Goal: Task Accomplishment & Management: Manage account settings

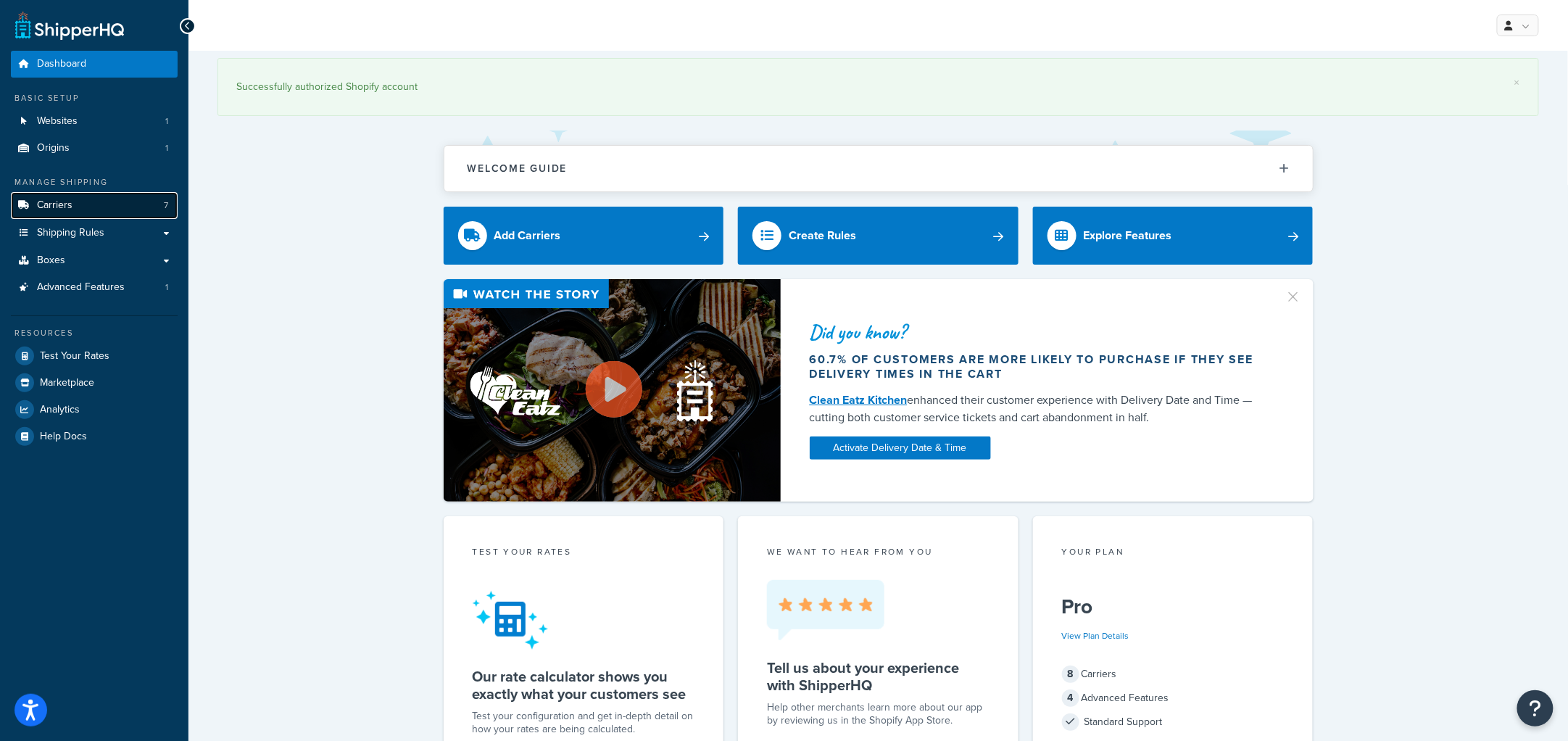
click at [74, 210] on link "Carriers 7" at bounding box center [93, 206] width 166 height 27
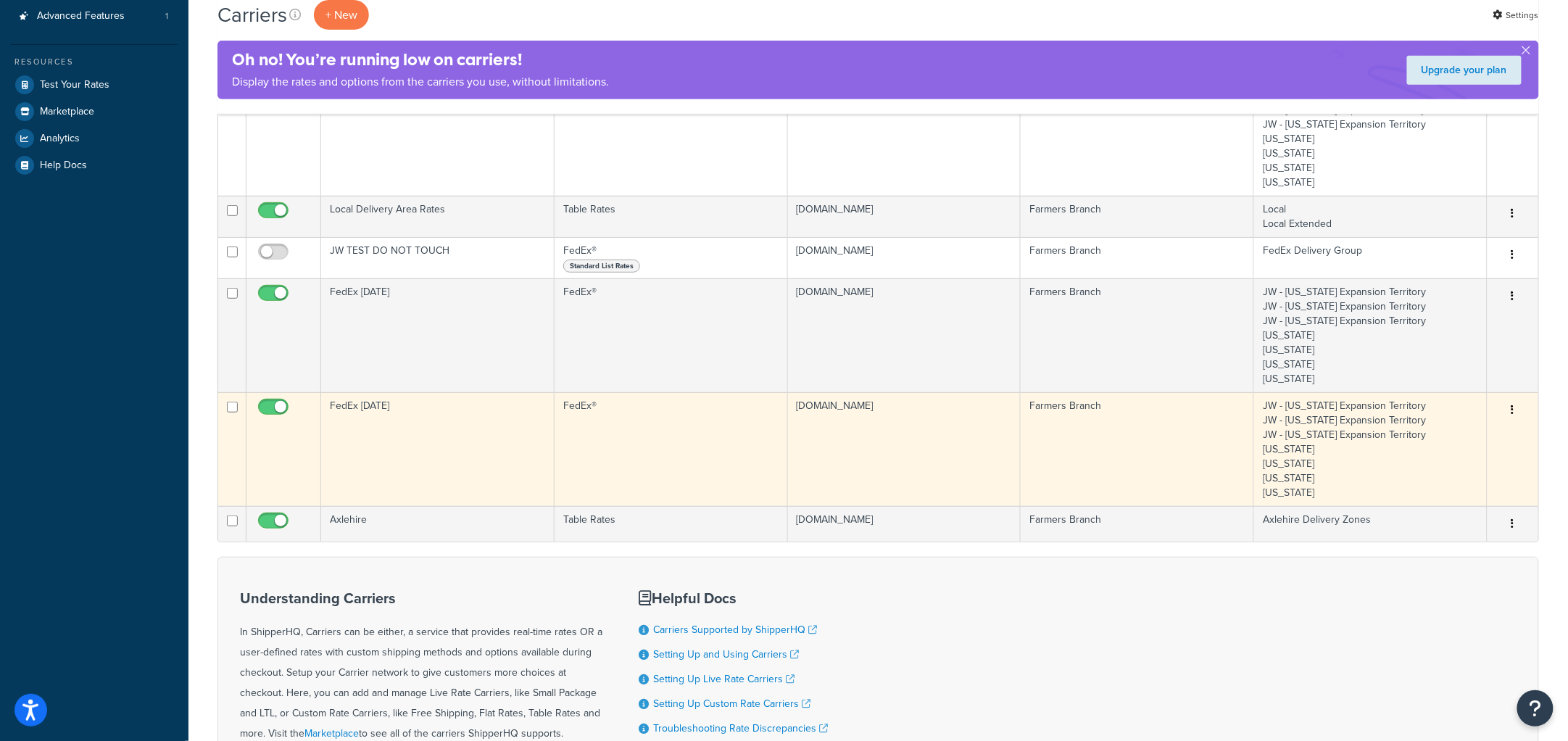
click at [368, 407] on td "FedEx [DATE]" at bounding box center [437, 449] width 233 height 114
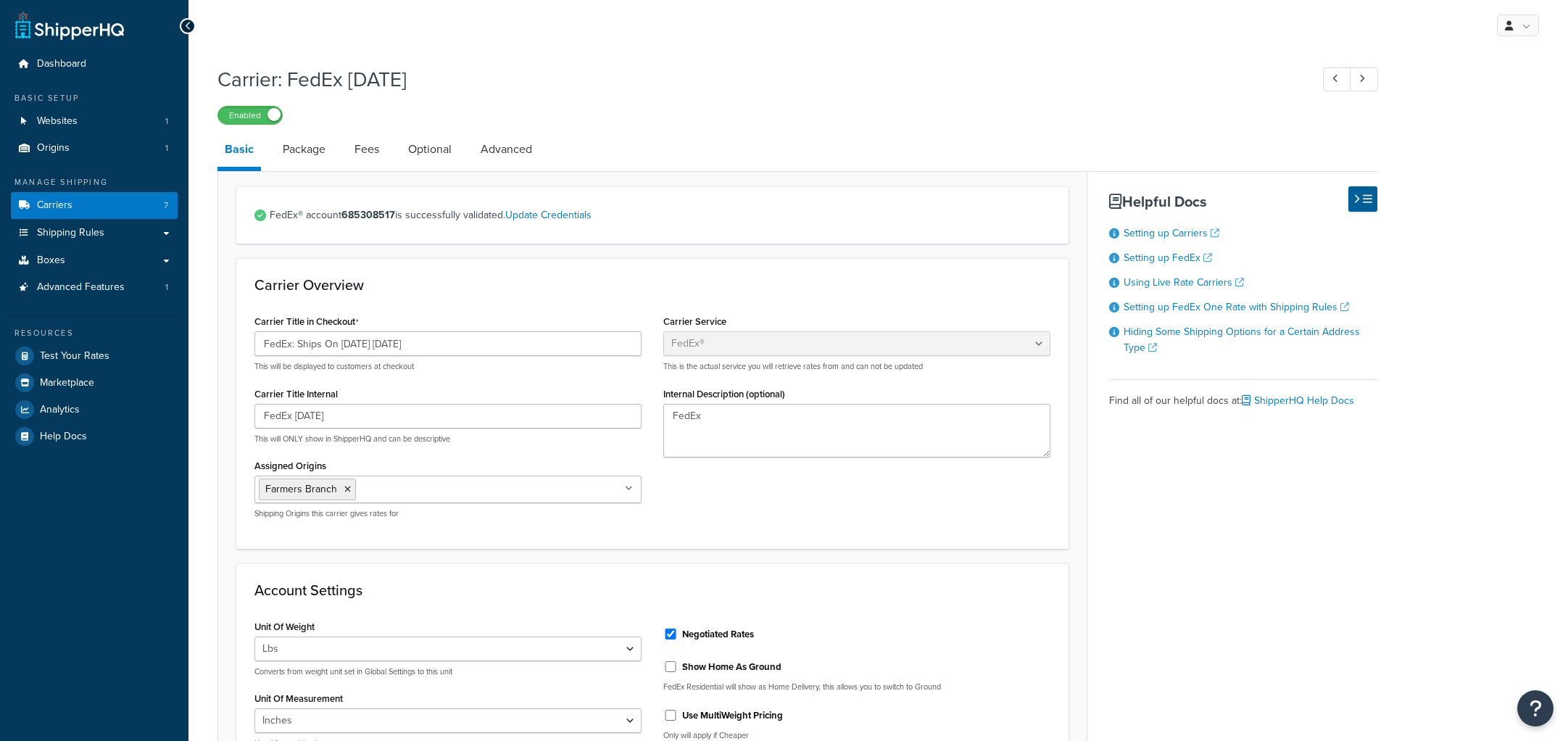
select select "fedEx"
select select "REGULAR_PICKUP"
select select "YOUR_PACKAGING"
click at [378, 145] on link "Fees" at bounding box center [367, 149] width 39 height 35
select select "AFTER"
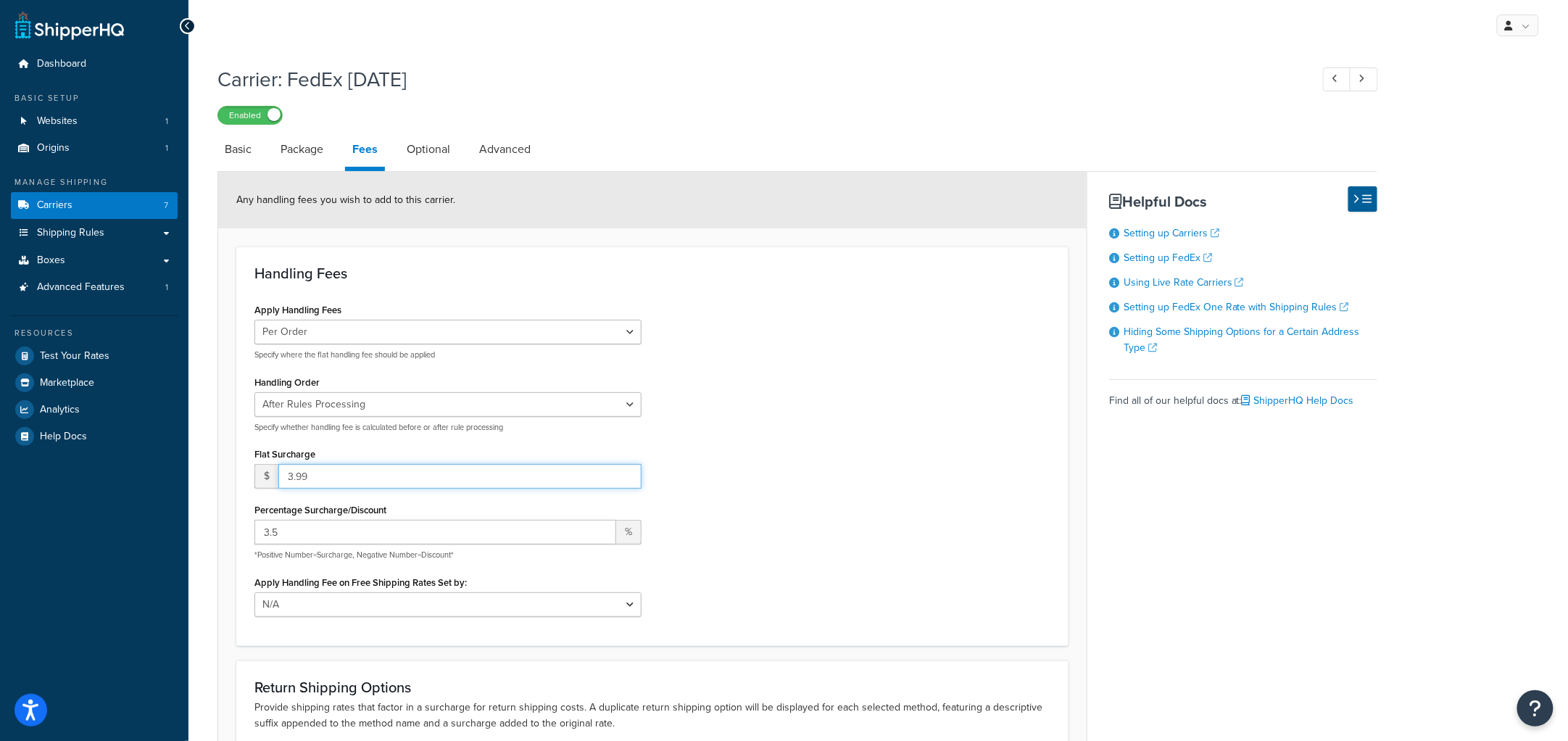
click at [334, 476] on input "3.99" at bounding box center [460, 476] width 363 height 24
click at [324, 467] on input "3.99" at bounding box center [460, 476] width 363 height 24
type input "3.75"
click at [819, 320] on div "Apply Handling Fees Per Order Per Item Per Package Specify where the flat handl…" at bounding box center [652, 463] width 818 height 327
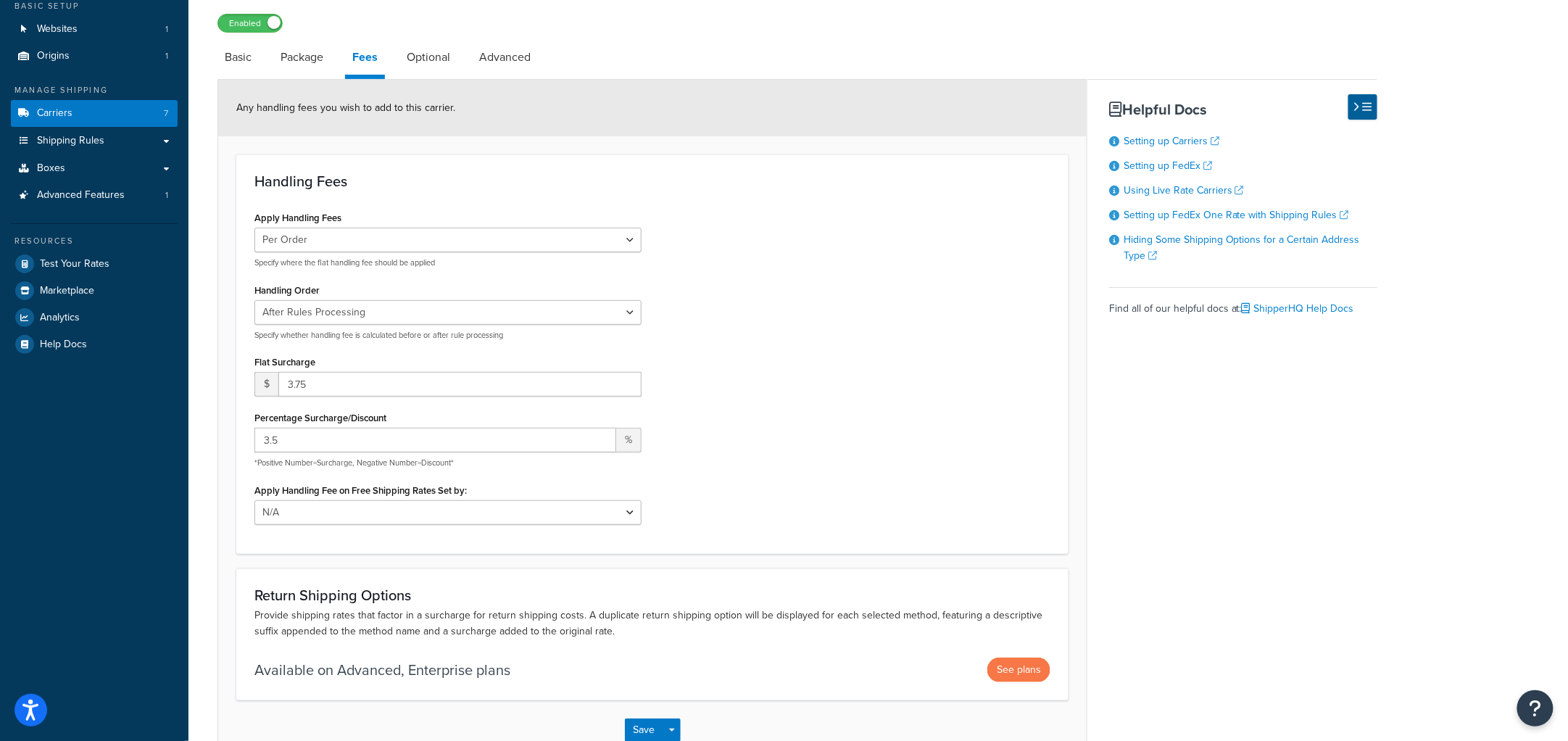
scroll to position [184, 0]
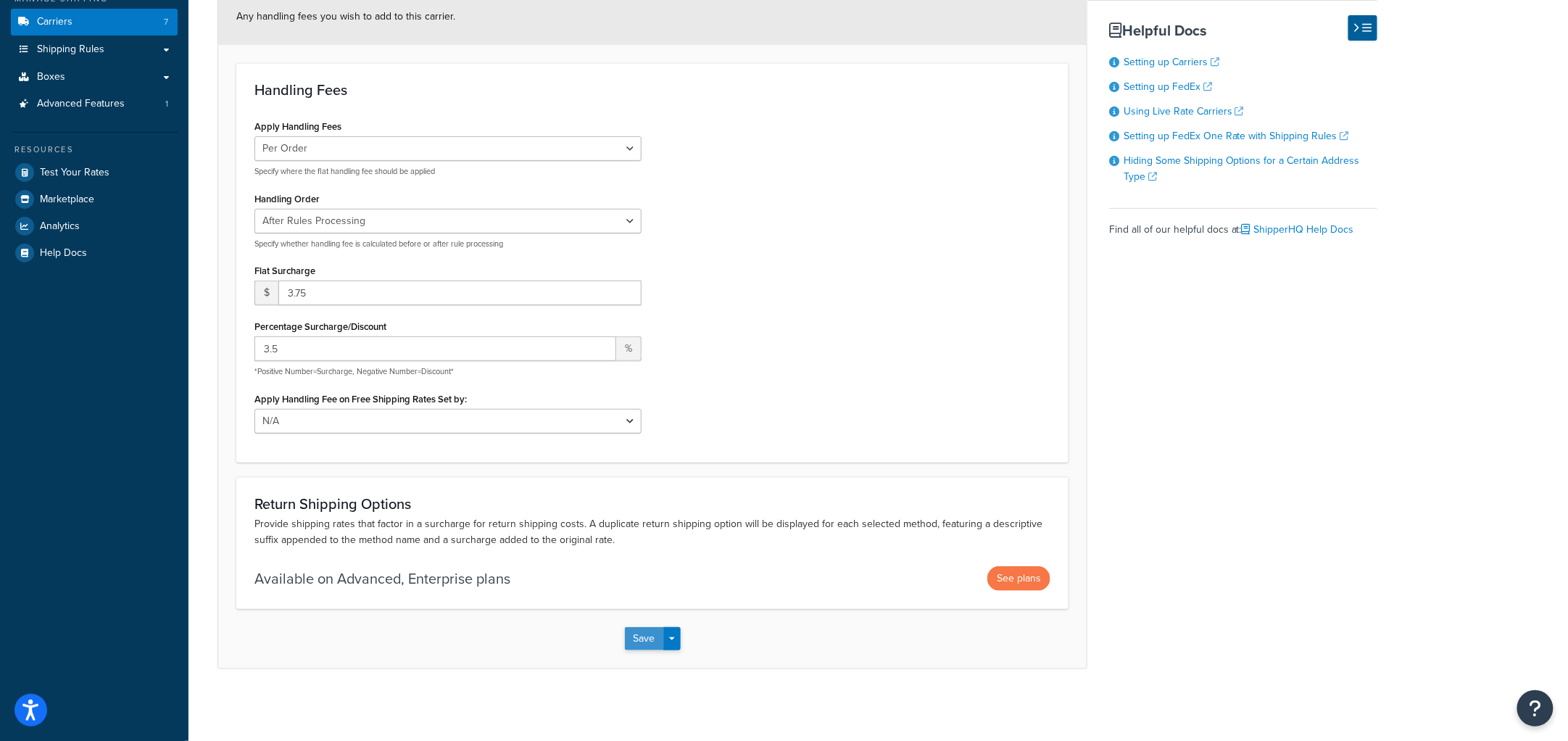
click at [650, 633] on button "Save" at bounding box center [644, 639] width 39 height 24
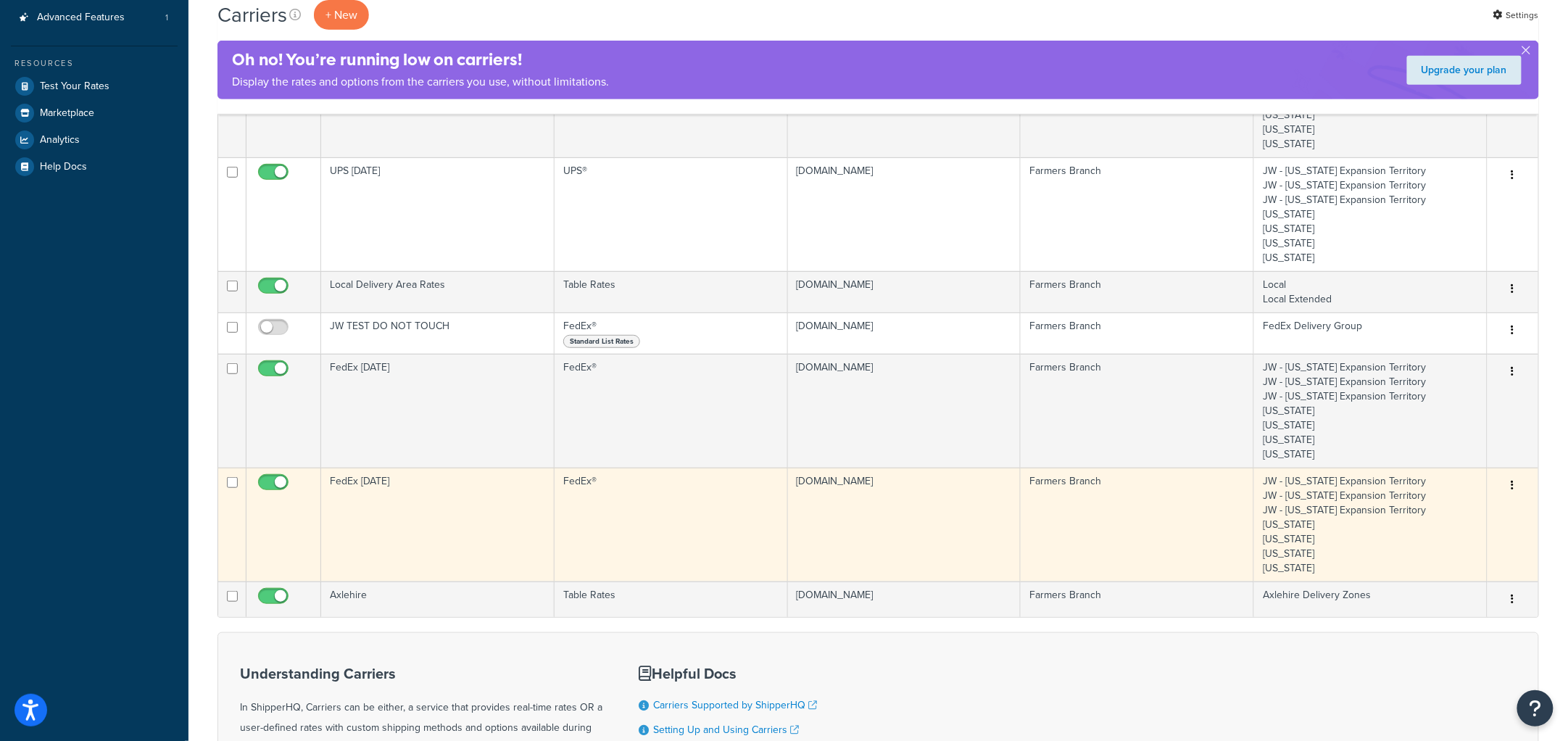
scroll to position [271, 0]
click at [391, 489] on td "FedEx [DATE]" at bounding box center [437, 523] width 233 height 114
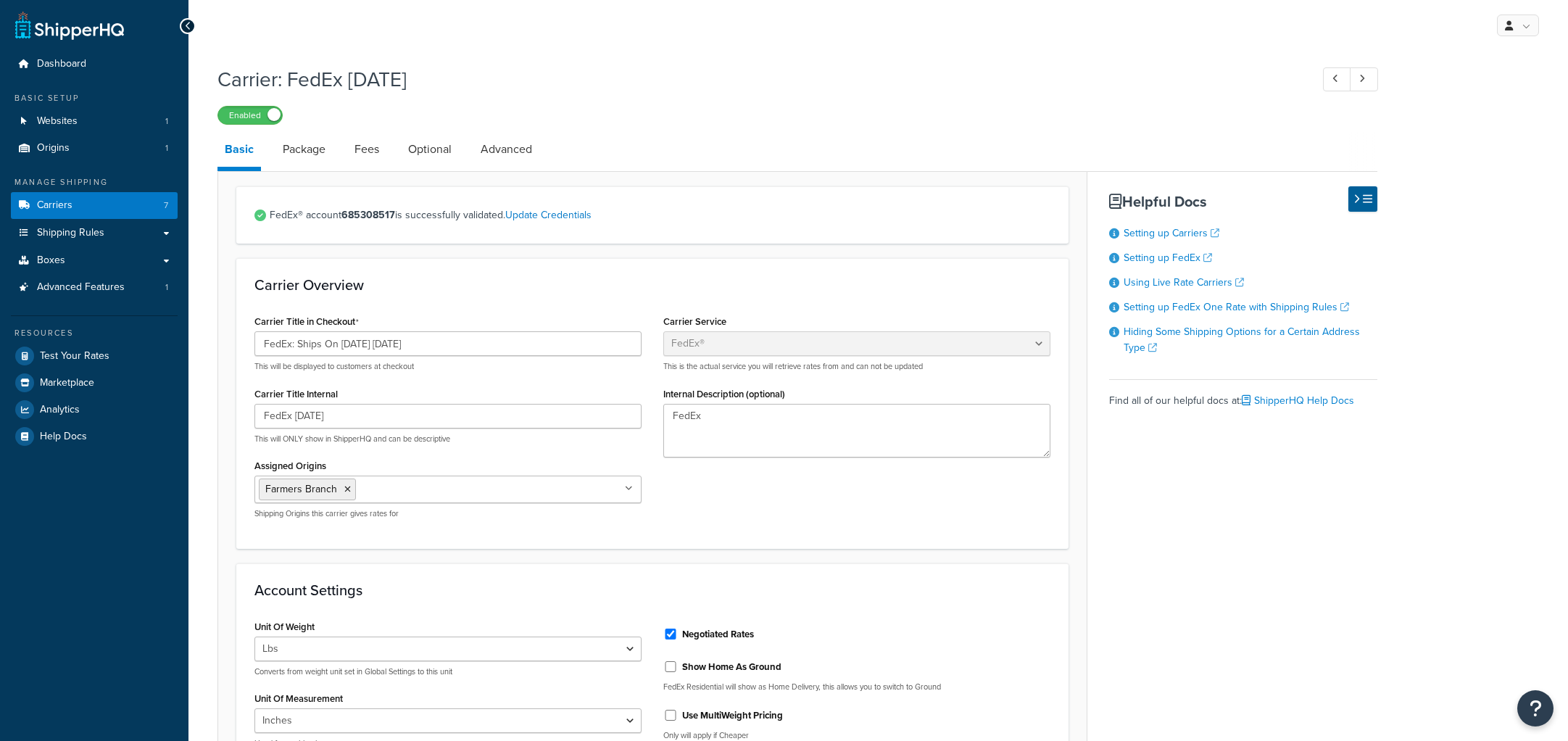
select select "fedEx"
select select "REGULAR_PICKUP"
select select "YOUR_PACKAGING"
click at [386, 153] on link "Fees" at bounding box center [367, 149] width 39 height 35
select select "AFTER"
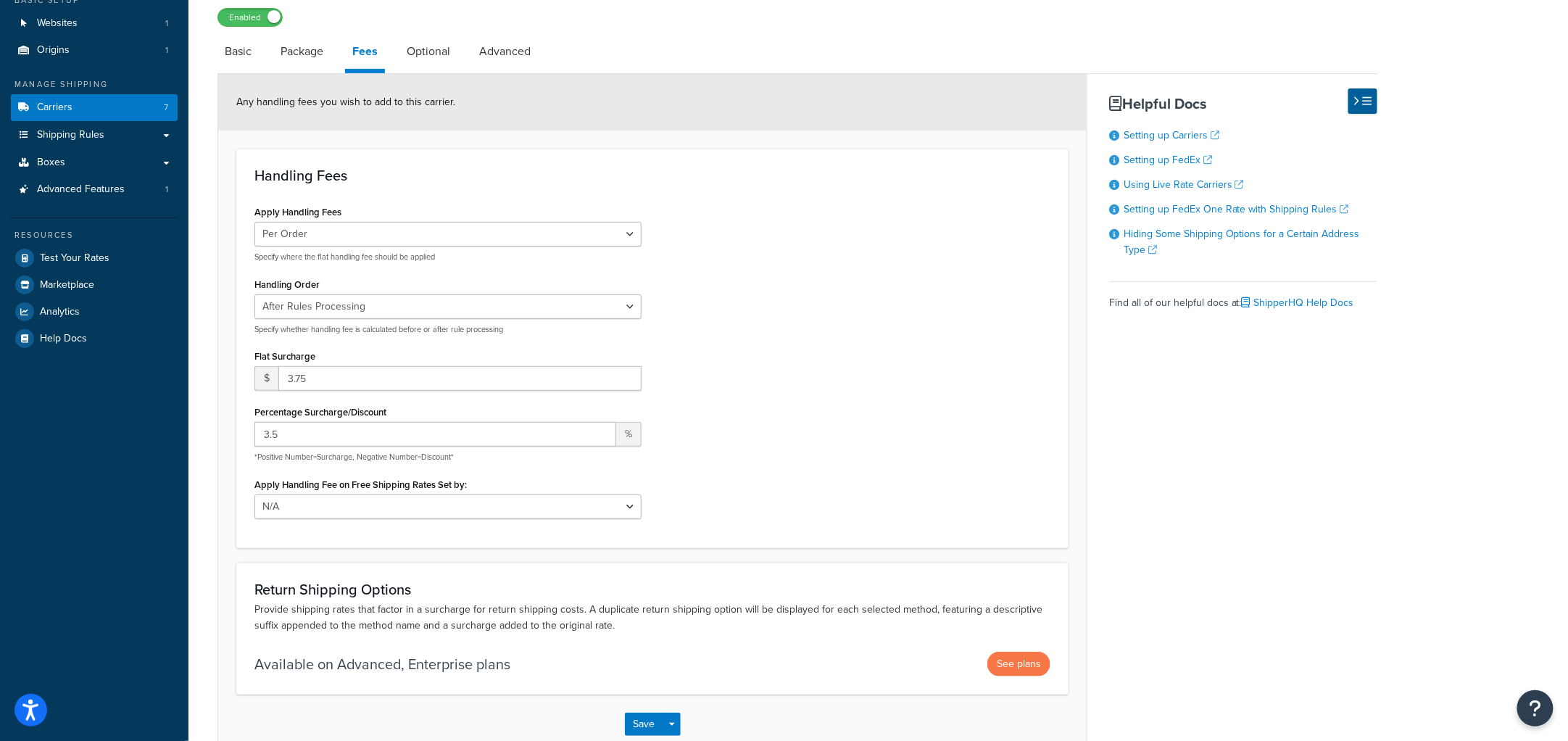
scroll to position [180, 0]
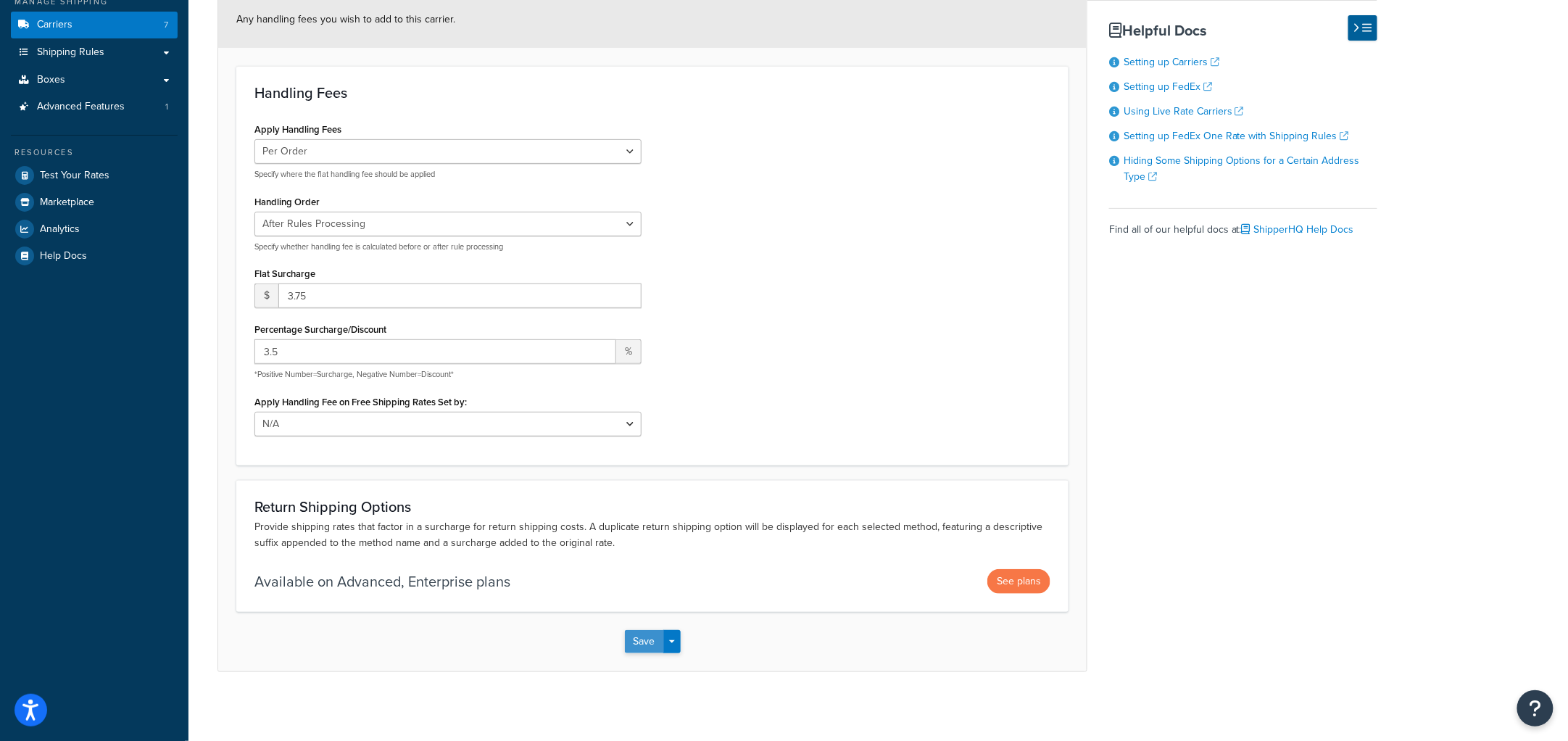
click at [638, 644] on button "Save" at bounding box center [644, 642] width 39 height 24
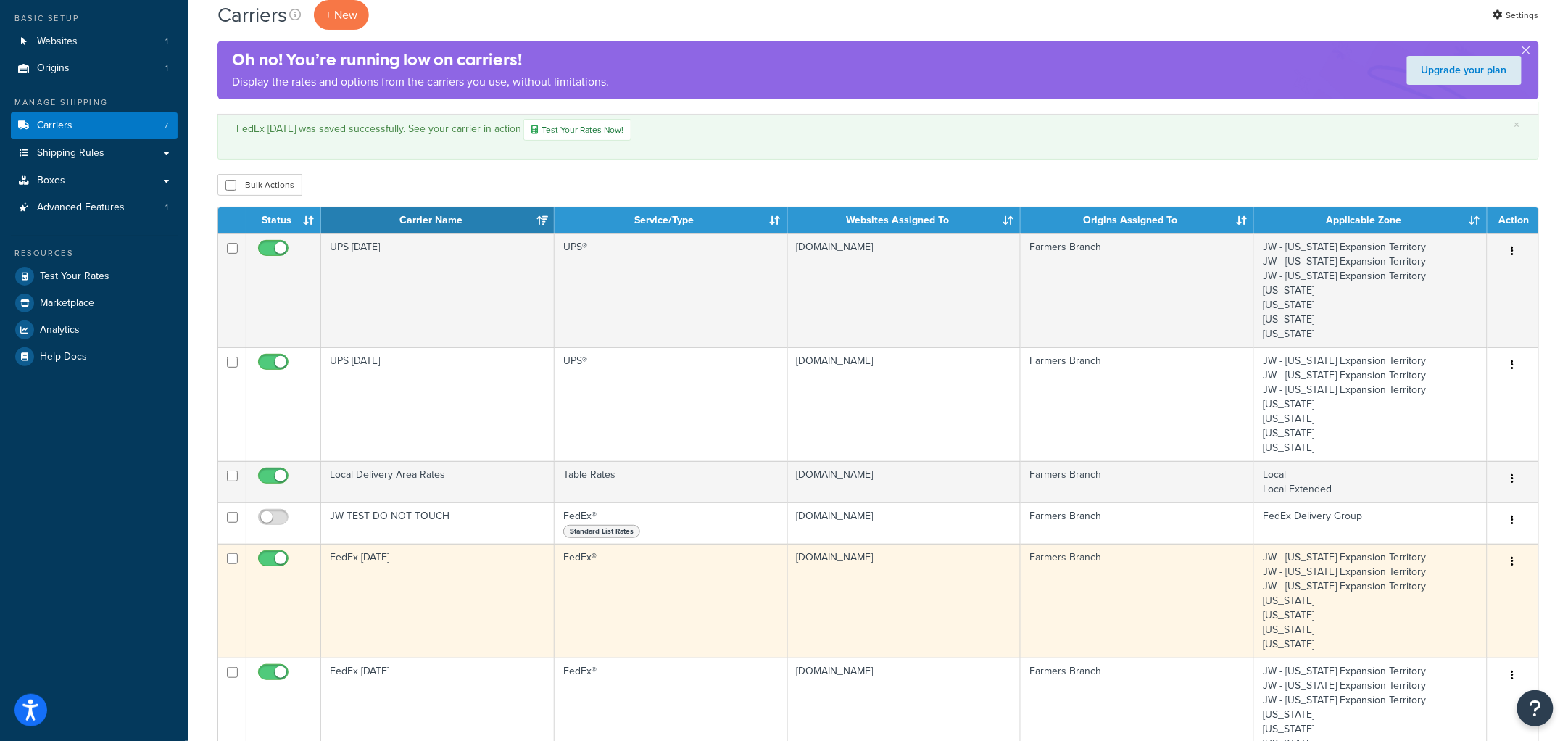
scroll to position [180, 0]
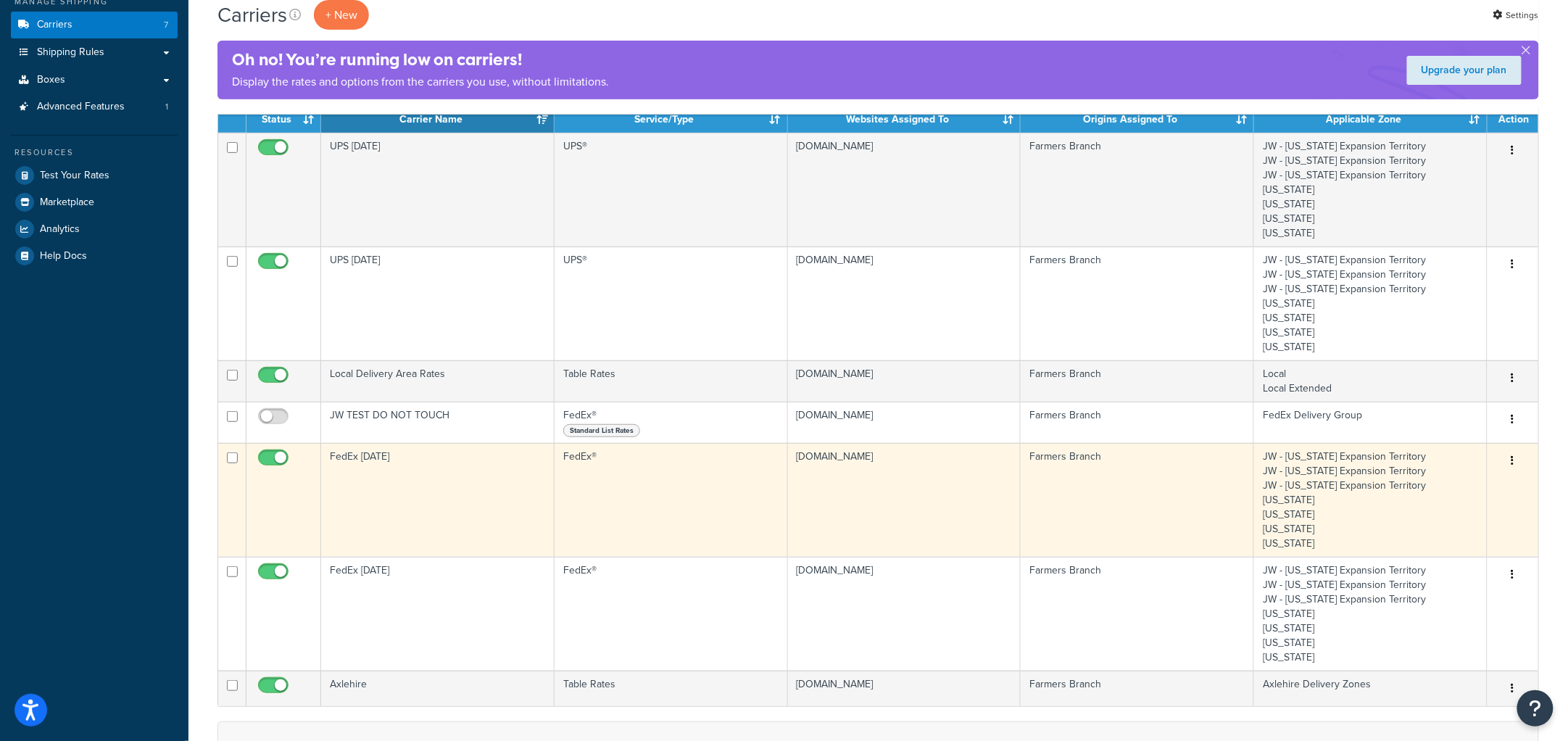
click at [401, 462] on td "FedEx Tuesday" at bounding box center [437, 500] width 233 height 114
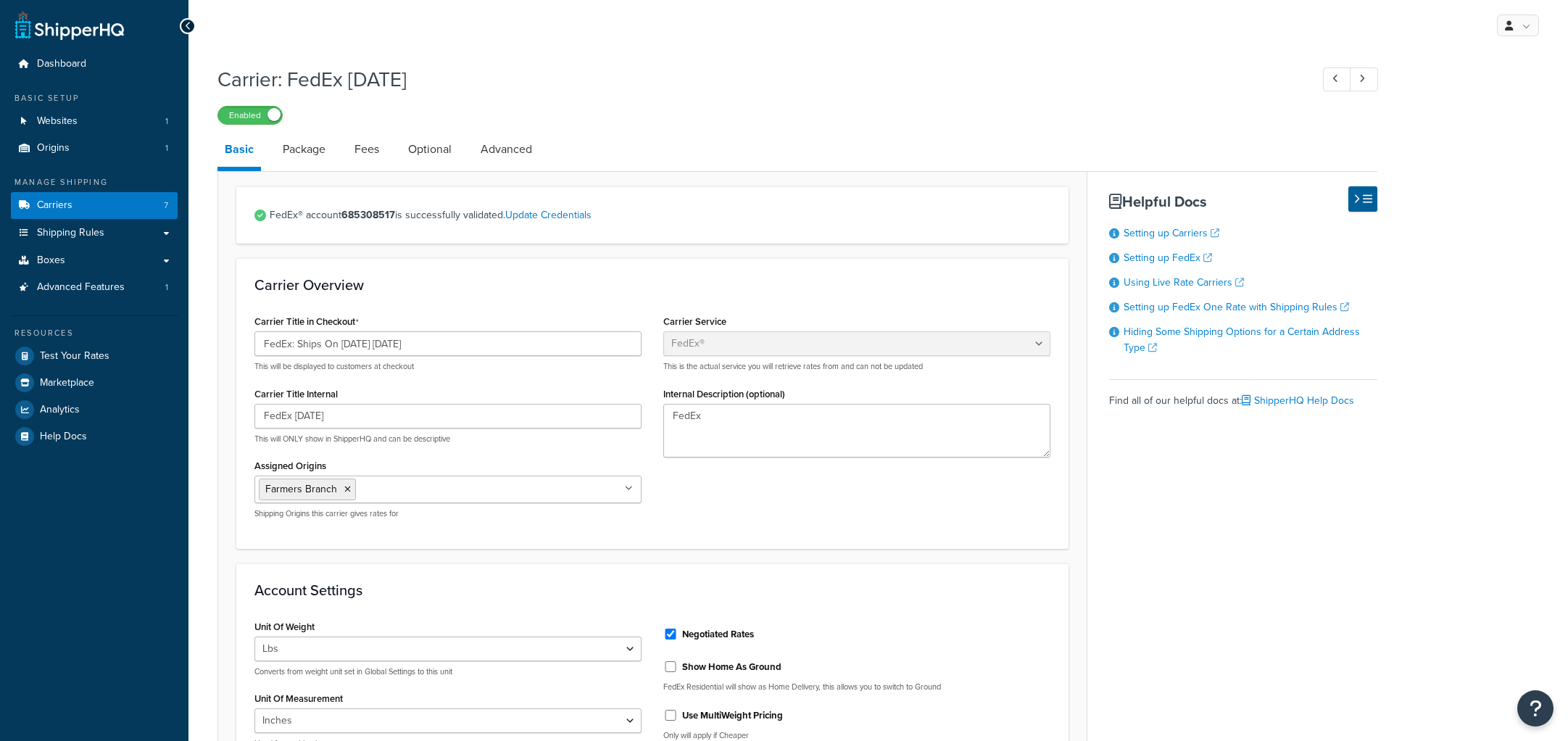
select select "fedEx"
select select "REGULAR_PICKUP"
select select "YOUR_PACKAGING"
click at [369, 134] on link "Fees" at bounding box center [367, 149] width 39 height 35
select select "AFTER"
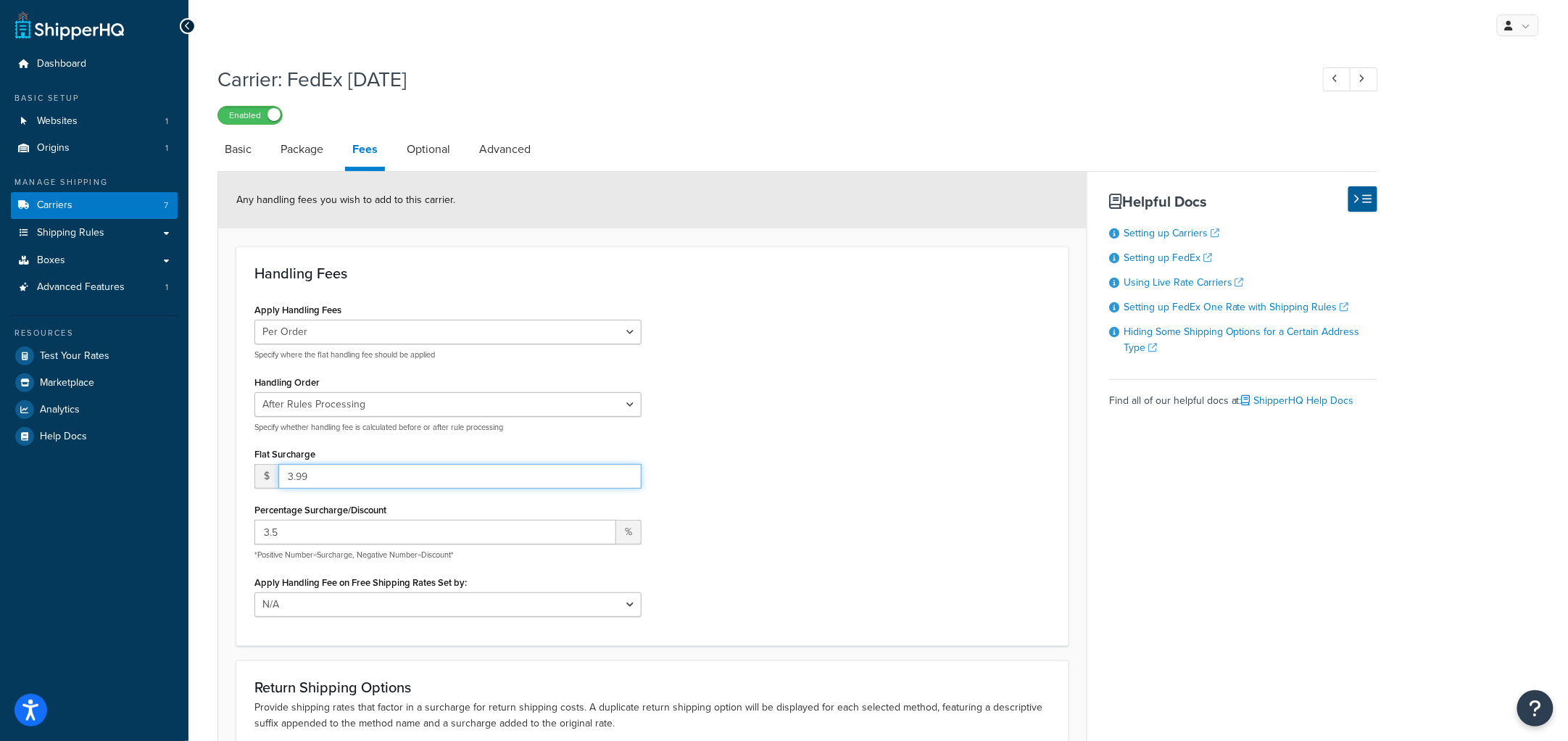
click at [354, 468] on input "3.99" at bounding box center [460, 476] width 363 height 24
type input "3.75"
click at [727, 395] on div "Apply Handling Fees Per Order Per Item Per Package Specify where the flat handl…" at bounding box center [652, 463] width 818 height 327
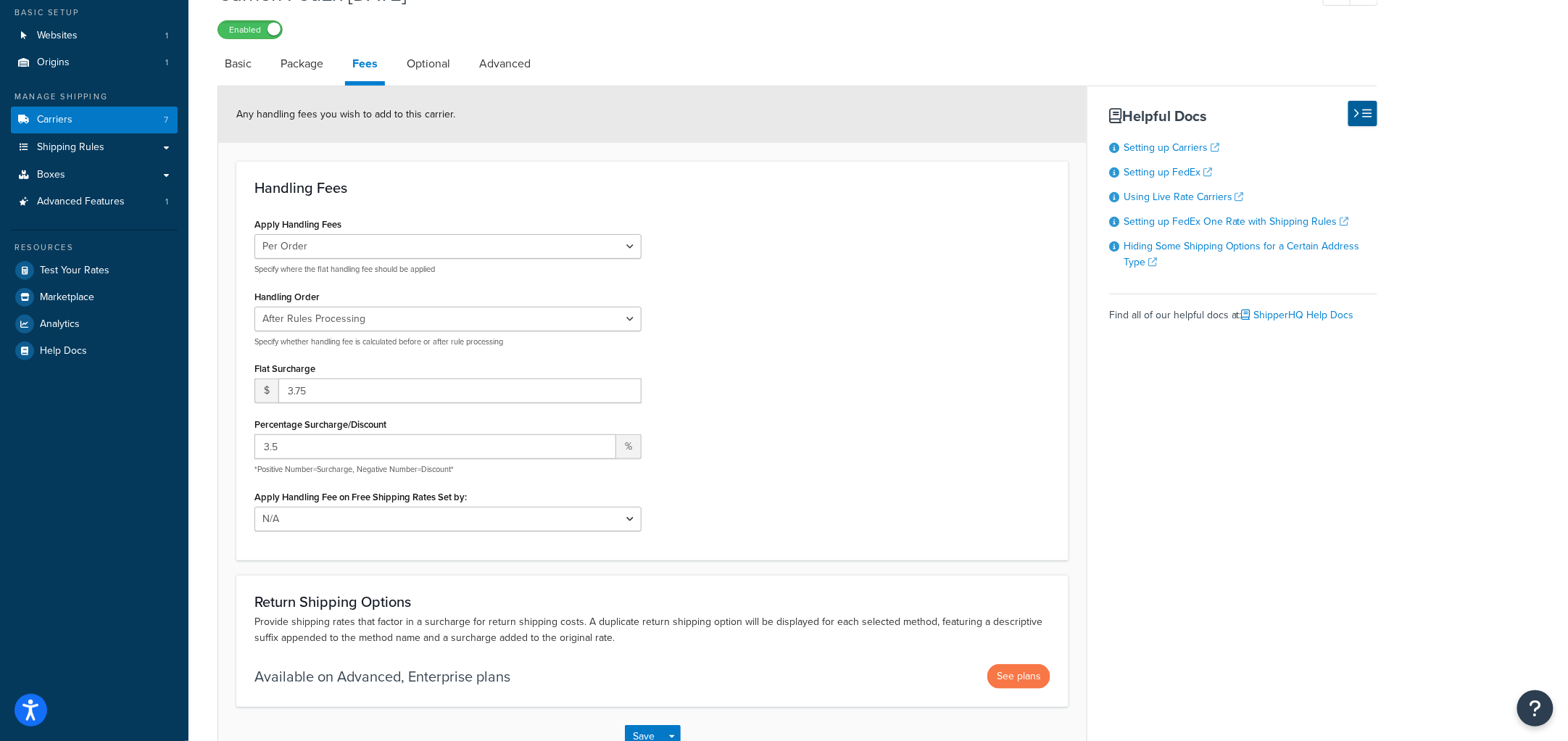
scroll to position [184, 0]
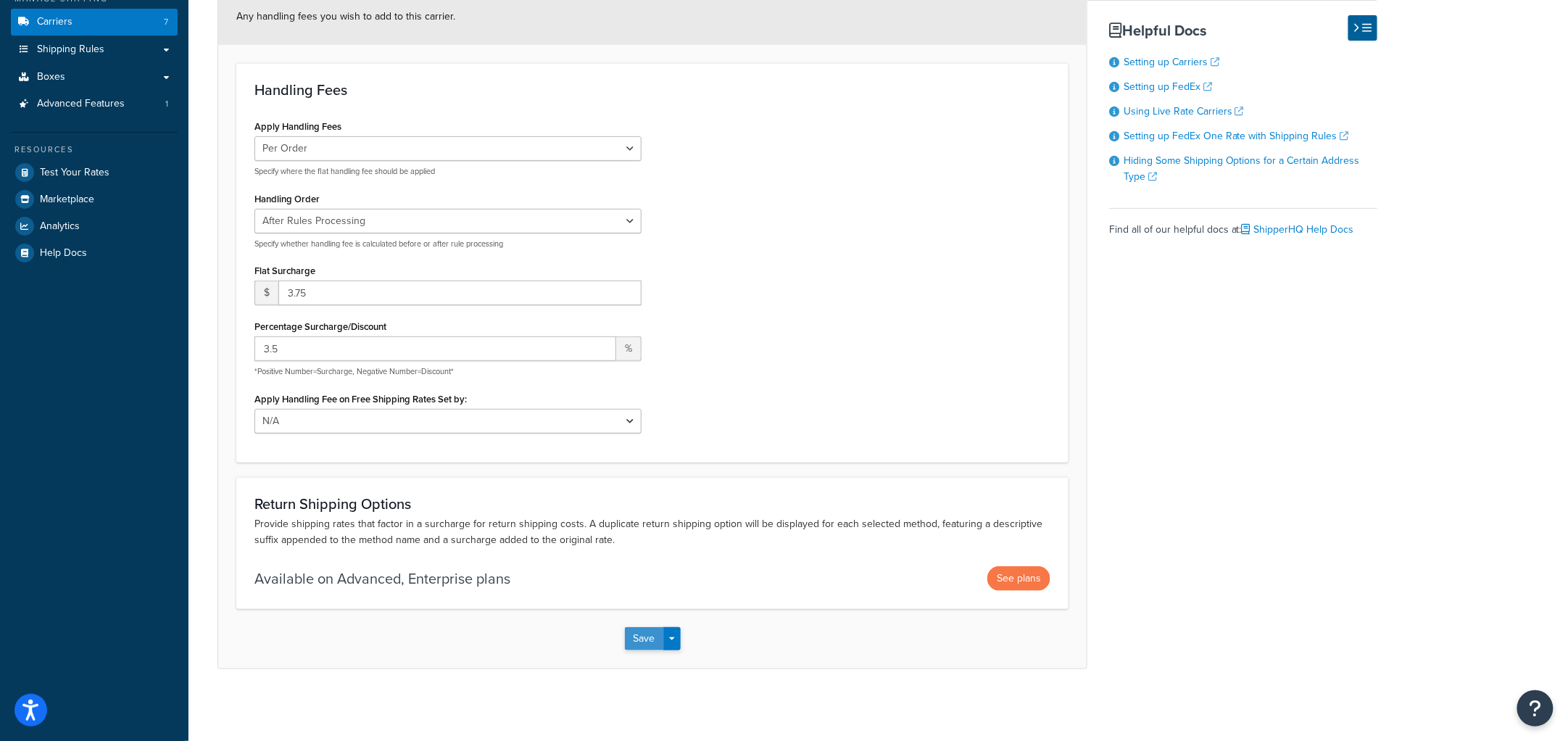
click at [643, 638] on button "Save" at bounding box center [644, 639] width 39 height 24
